Goal: Task Accomplishment & Management: Complete application form

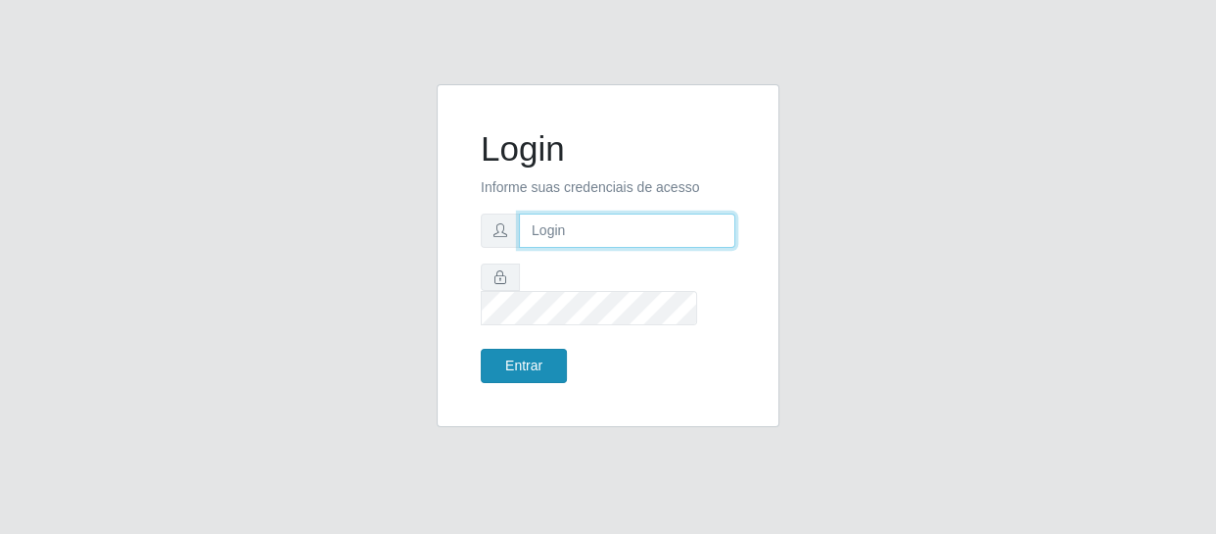
type input "[EMAIL_ADDRESS][DOMAIN_NAME]"
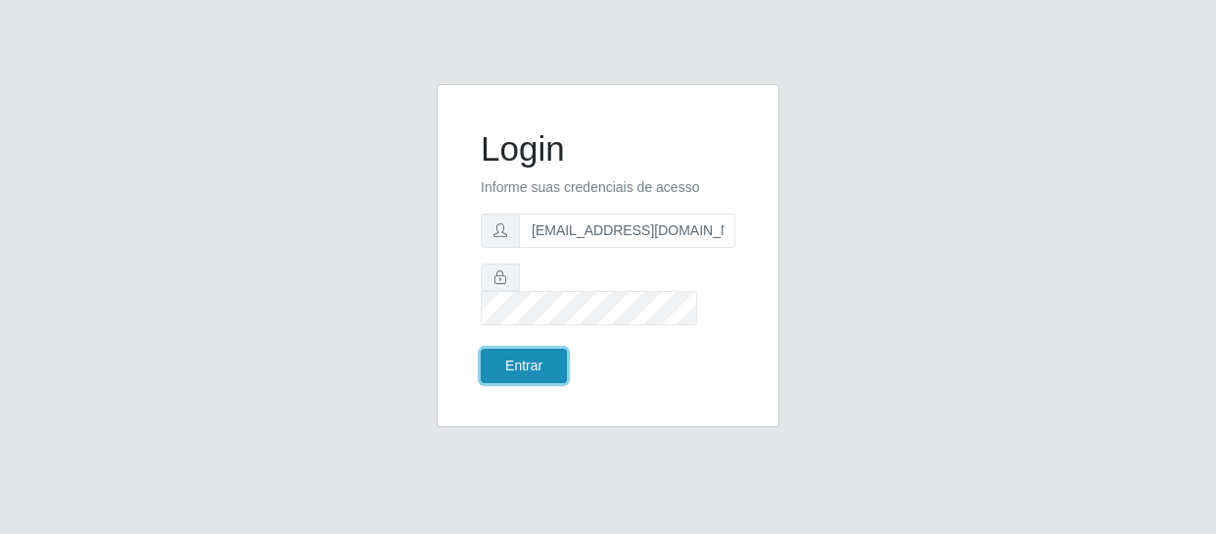
click at [553, 349] on button "Entrar" at bounding box center [524, 366] width 86 height 34
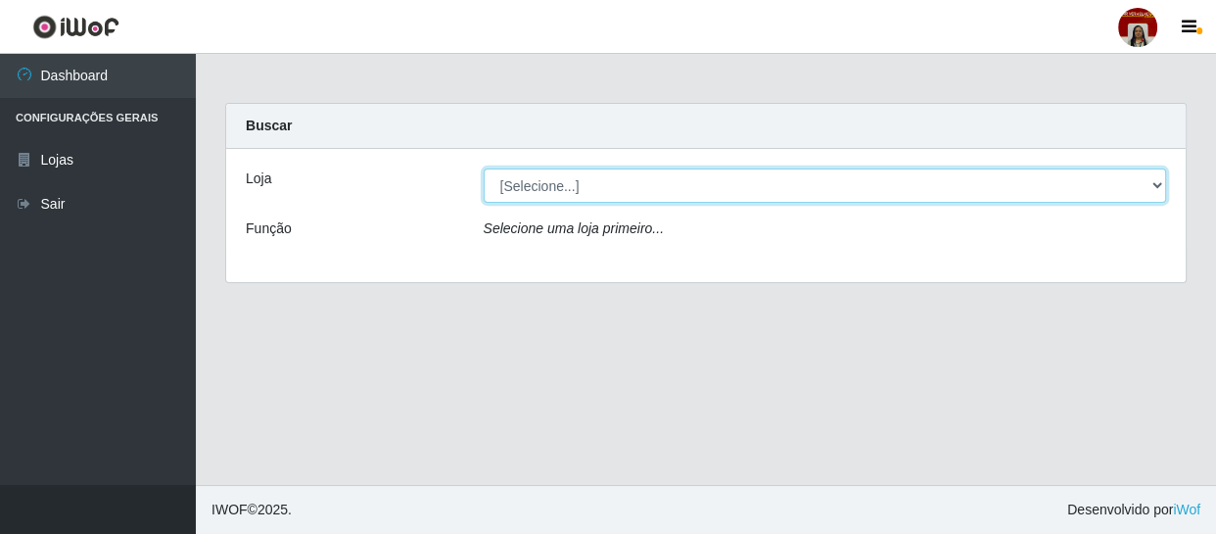
drag, startPoint x: 610, startPoint y: 178, endPoint x: 609, endPoint y: 200, distance: 21.6
click at [610, 178] on select "[Selecione...] Mar Vermelho - Loja 04" at bounding box center [826, 185] width 684 height 34
select select "251"
click at [484, 168] on select "[Selecione...] Mar Vermelho - Loja 04" at bounding box center [826, 185] width 684 height 34
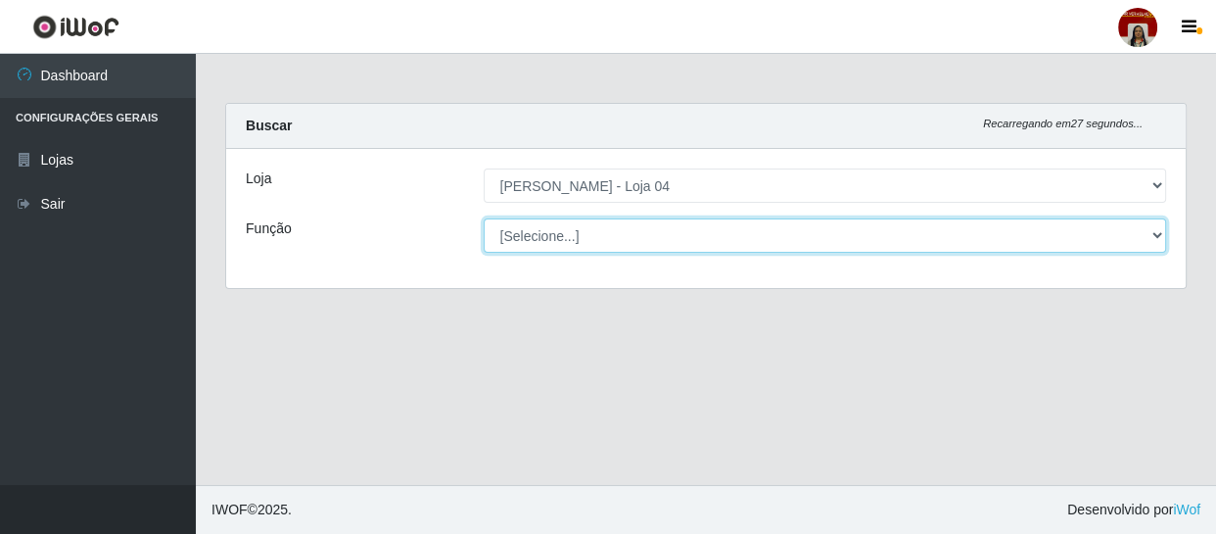
click at [639, 234] on select "[Selecione...] ASG ASG + ASG ++ Auxiliar de Depósito Auxiliar de Depósito + Aux…" at bounding box center [826, 235] width 684 height 34
click at [484, 218] on select "[Selecione...] ASG ASG + ASG ++ Auxiliar de Depósito Auxiliar de Depósito + Aux…" at bounding box center [826, 235] width 684 height 34
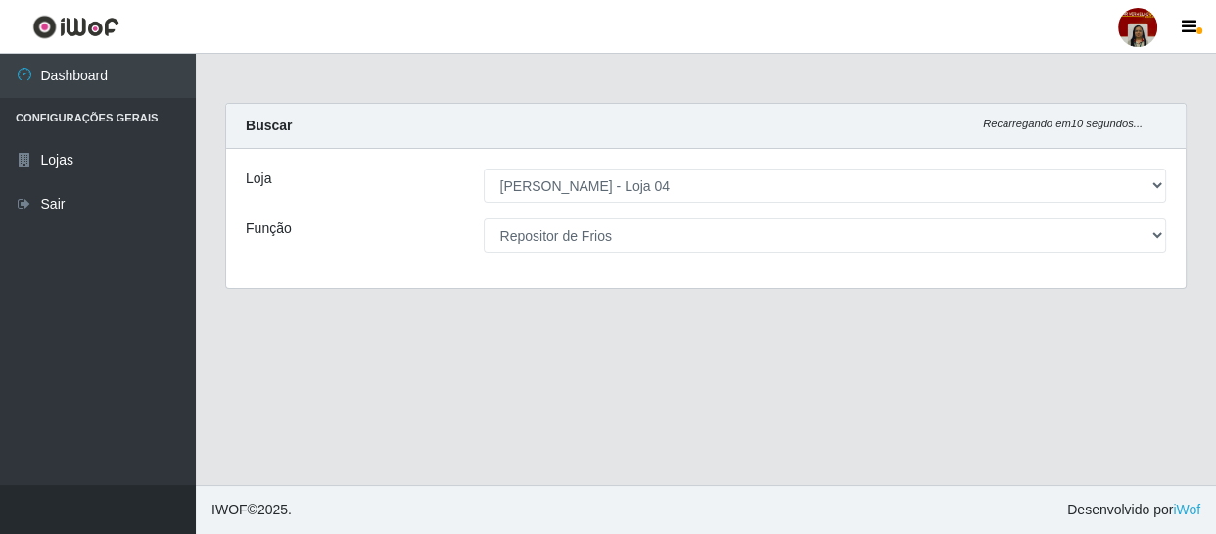
drag, startPoint x: 707, startPoint y: 270, endPoint x: 686, endPoint y: 195, distance: 78.4
click at [703, 242] on div "Loja [Selecione...] Mar Vermelho - Loja 04 Função [Selecione...] ASG ASG + ASG …" at bounding box center [706, 218] width 960 height 139
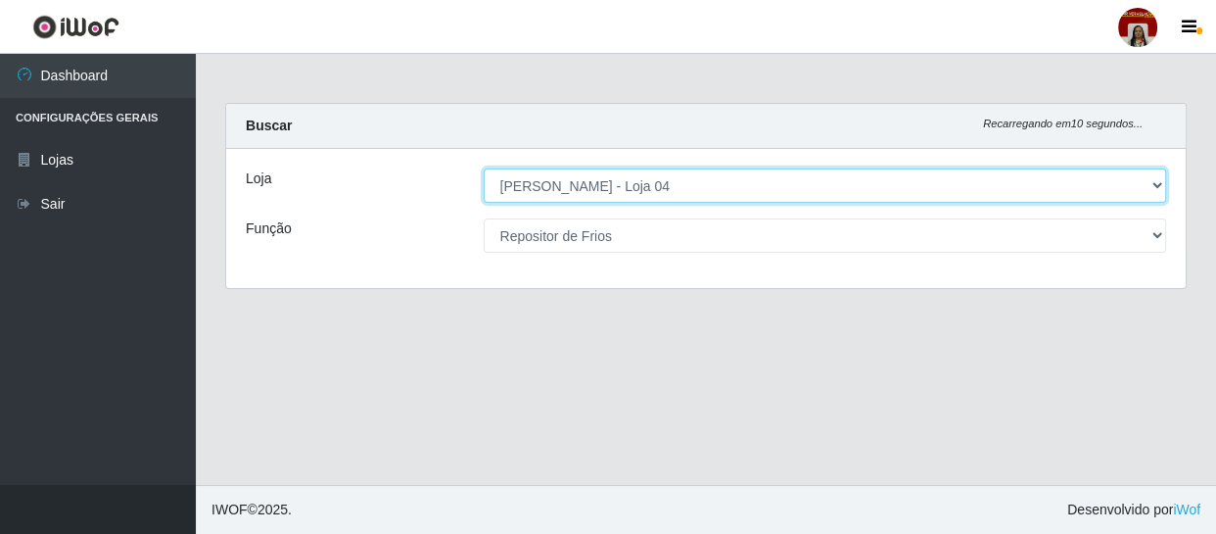
click at [670, 214] on div "Loja [Selecione...] Mar Vermelho - Loja 04 Função [Selecione...] ASG ASG + ASG …" at bounding box center [706, 218] width 960 height 139
click at [484, 168] on select "[Selecione...] Mar Vermelho - Loja 04" at bounding box center [826, 185] width 684 height 34
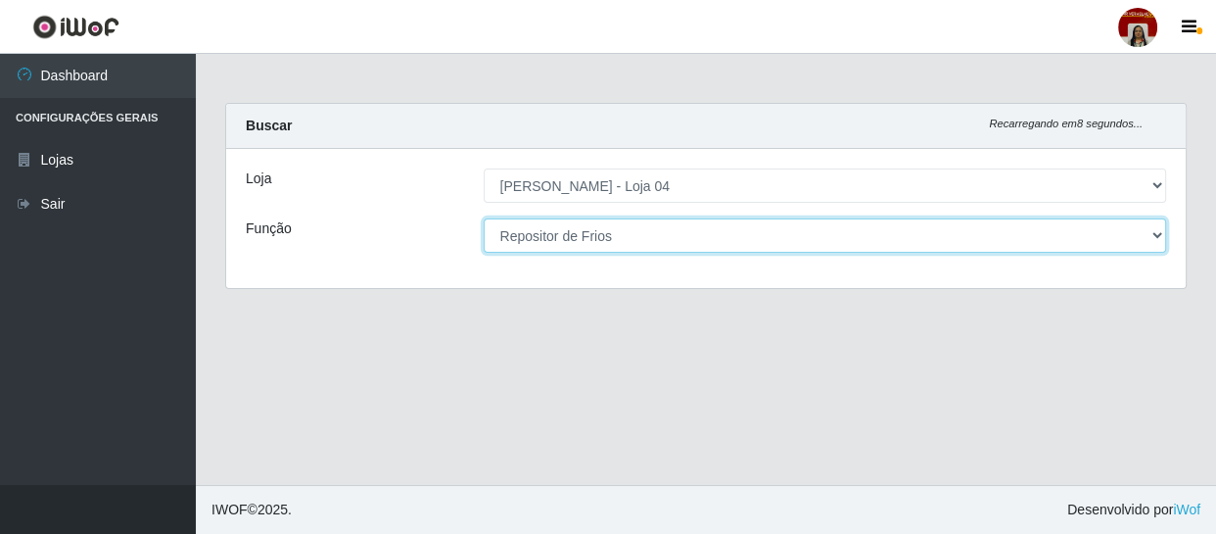
drag, startPoint x: 644, startPoint y: 234, endPoint x: 637, endPoint y: 221, distance: 14.5
click at [644, 234] on select "[Selecione...] ASG ASG + ASG ++ Auxiliar de Depósito Auxiliar de Depósito + Aux…" at bounding box center [826, 235] width 684 height 34
select select "24"
click at [484, 218] on select "[Selecione...] ASG ASG + ASG ++ Auxiliar de Depósito Auxiliar de Depósito + Aux…" at bounding box center [826, 235] width 684 height 34
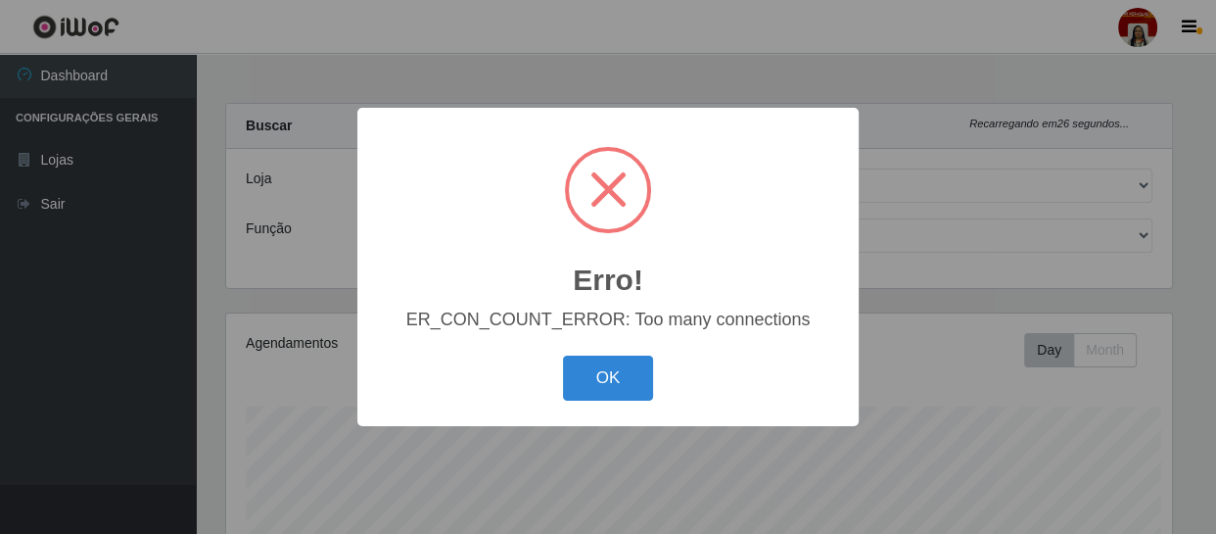
scroll to position [406, 945]
